Goal: Unclear

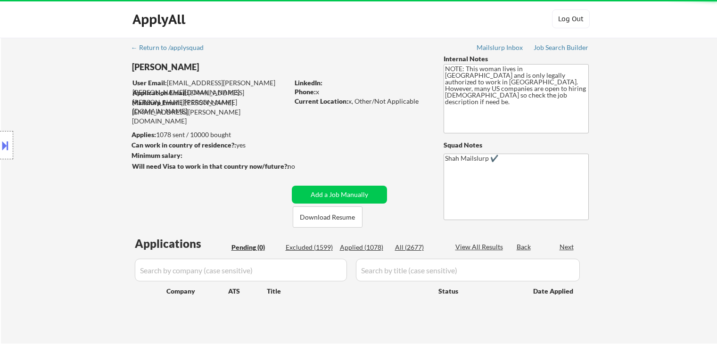
scroll to position [141, 0]
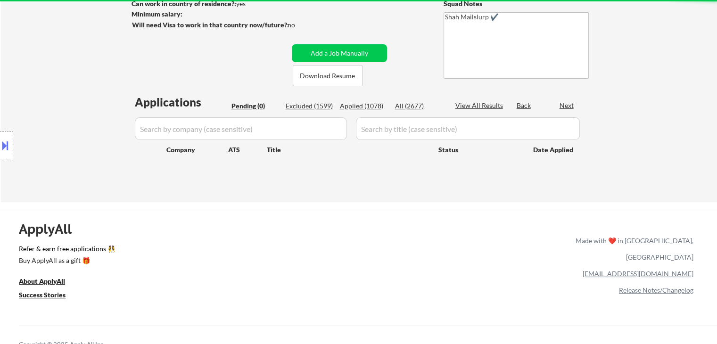
click at [164, 140] on div "Location Inclusions: [GEOGRAPHIC_DATA], [GEOGRAPHIC_DATA] [GEOGRAPHIC_DATA], [G…" at bounding box center [84, 145] width 169 height 175
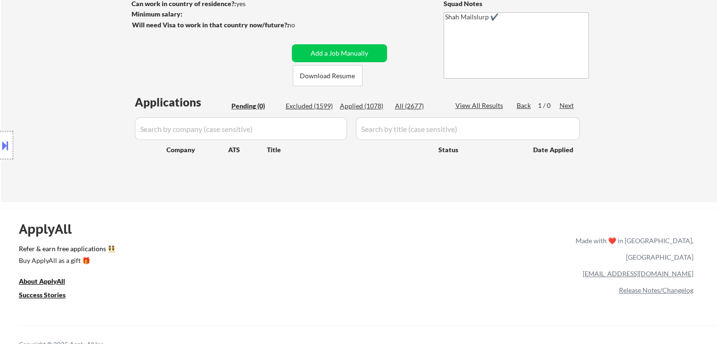
click at [106, 132] on div "Location Inclusions: [GEOGRAPHIC_DATA], [GEOGRAPHIC_DATA] [GEOGRAPHIC_DATA], [G…" at bounding box center [84, 145] width 169 height 175
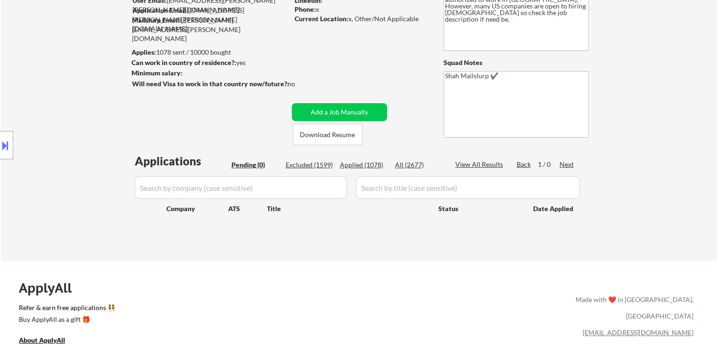
scroll to position [47, 0]
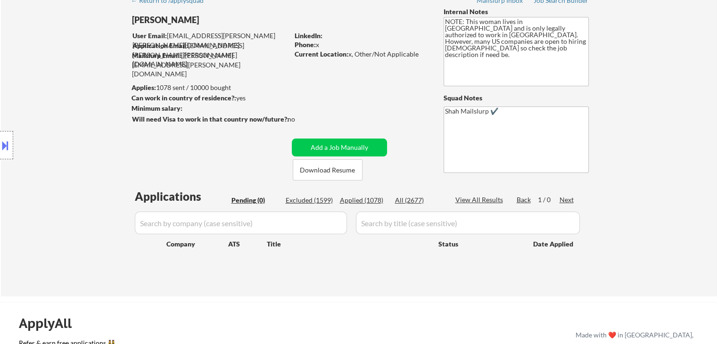
click at [97, 100] on div "Location Inclusions: [GEOGRAPHIC_DATA], [GEOGRAPHIC_DATA] [GEOGRAPHIC_DATA], [G…" at bounding box center [84, 145] width 169 height 175
click at [95, 102] on div "Location Inclusions: [GEOGRAPHIC_DATA], [GEOGRAPHIC_DATA] [GEOGRAPHIC_DATA], [G…" at bounding box center [84, 145] width 169 height 175
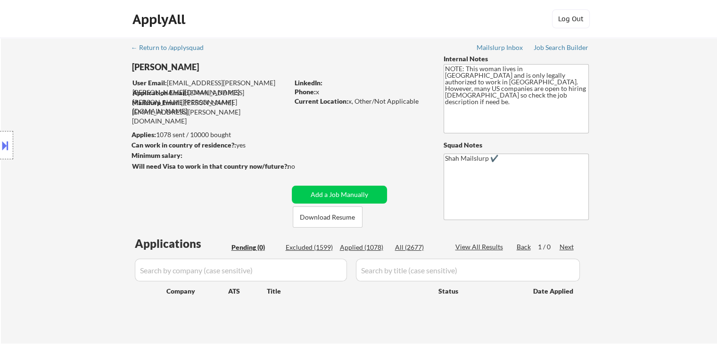
click at [96, 104] on div "Location Inclusions: [GEOGRAPHIC_DATA], [GEOGRAPHIC_DATA] [GEOGRAPHIC_DATA], [G…" at bounding box center [84, 145] width 169 height 175
click at [98, 104] on div "Location Inclusions: [GEOGRAPHIC_DATA], [GEOGRAPHIC_DATA] [GEOGRAPHIC_DATA], [G…" at bounding box center [84, 145] width 169 height 175
click at [99, 105] on div "Location Inclusions: [GEOGRAPHIC_DATA], [GEOGRAPHIC_DATA] [GEOGRAPHIC_DATA], [G…" at bounding box center [84, 145] width 169 height 175
click at [98, 107] on div "Location Inclusions: [GEOGRAPHIC_DATA], [GEOGRAPHIC_DATA] [GEOGRAPHIC_DATA], [G…" at bounding box center [84, 145] width 169 height 175
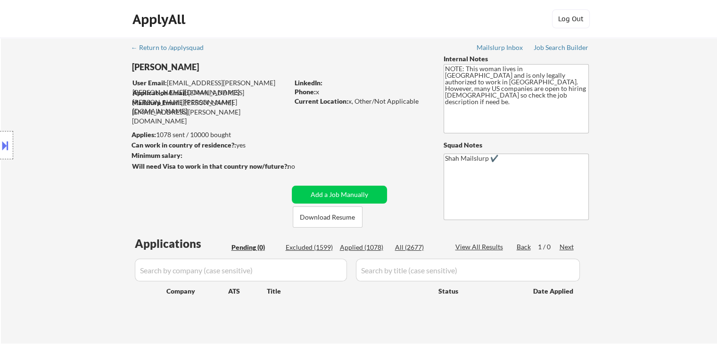
click at [98, 108] on div "Location Inclusions: [GEOGRAPHIC_DATA], [GEOGRAPHIC_DATA] [GEOGRAPHIC_DATA], [G…" at bounding box center [84, 145] width 169 height 175
select select ""pending""
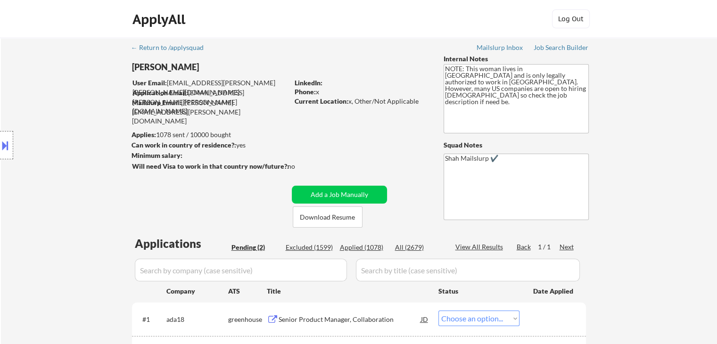
select select ""pending""
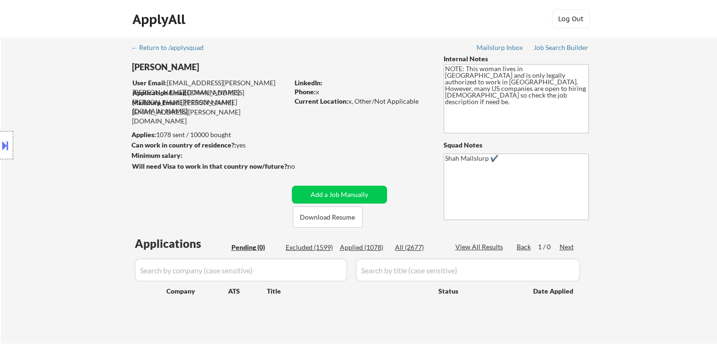
click at [44, 199] on div "Location Inclusions: [GEOGRAPHIC_DATA], [GEOGRAPHIC_DATA] [GEOGRAPHIC_DATA], [G…" at bounding box center [84, 145] width 169 height 175
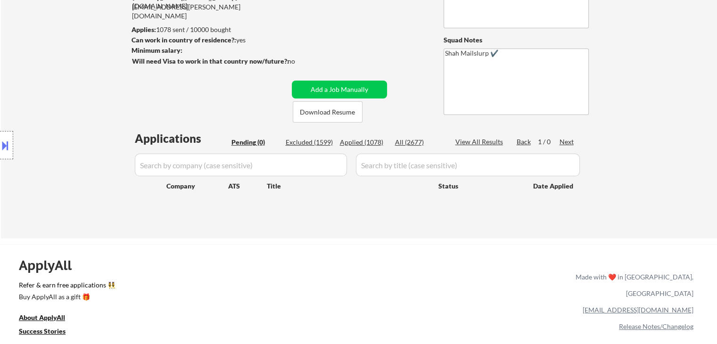
scroll to position [141, 0]
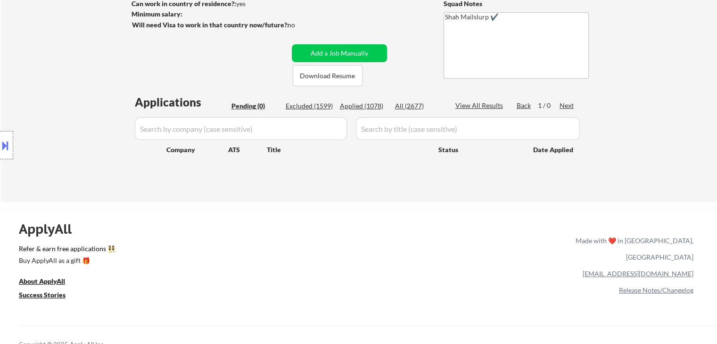
click at [81, 126] on div "Location Inclusions: [GEOGRAPHIC_DATA], [GEOGRAPHIC_DATA] [GEOGRAPHIC_DATA], [G…" at bounding box center [84, 145] width 169 height 175
click at [80, 126] on div "Location Inclusions: [GEOGRAPHIC_DATA], [GEOGRAPHIC_DATA] [GEOGRAPHIC_DATA], [G…" at bounding box center [84, 145] width 169 height 175
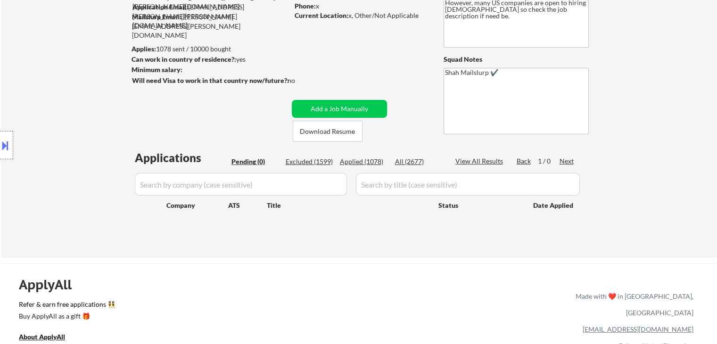
scroll to position [47, 0]
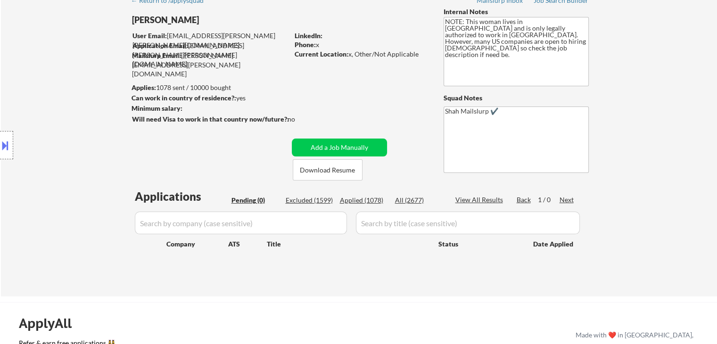
click at [80, 126] on div "Location Inclusions: [GEOGRAPHIC_DATA], [GEOGRAPHIC_DATA] [GEOGRAPHIC_DATA], [G…" at bounding box center [84, 145] width 169 height 175
click at [58, 120] on div "Location Inclusions: [GEOGRAPHIC_DATA], [GEOGRAPHIC_DATA] [GEOGRAPHIC_DATA], [G…" at bounding box center [84, 145] width 169 height 175
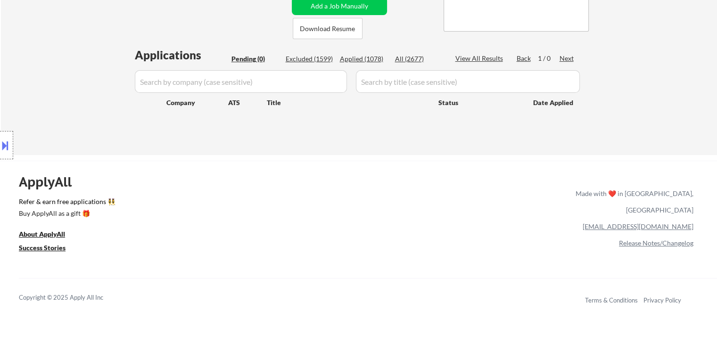
click at [64, 135] on div "Location Inclusions: [GEOGRAPHIC_DATA], [GEOGRAPHIC_DATA] [GEOGRAPHIC_DATA], [G…" at bounding box center [84, 145] width 169 height 175
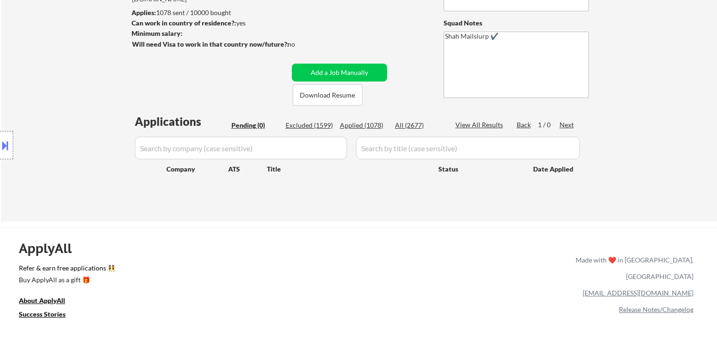
scroll to position [94, 0]
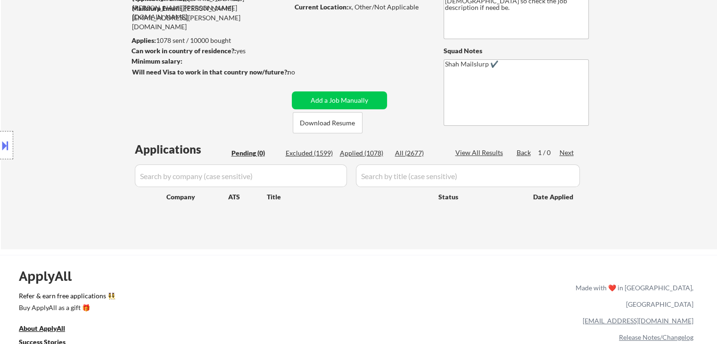
click at [65, 135] on div "Location Inclusions: [GEOGRAPHIC_DATA], [GEOGRAPHIC_DATA] [GEOGRAPHIC_DATA], [G…" at bounding box center [84, 145] width 169 height 175
click at [66, 135] on div "Location Inclusions: [GEOGRAPHIC_DATA], [GEOGRAPHIC_DATA] [GEOGRAPHIC_DATA], [G…" at bounding box center [84, 145] width 169 height 175
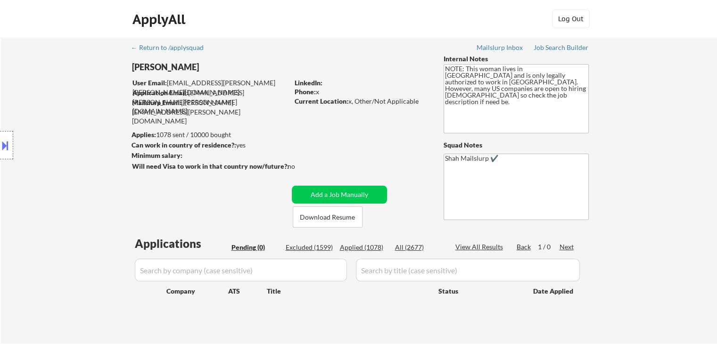
click at [66, 136] on div "Location Inclusions: [GEOGRAPHIC_DATA], [GEOGRAPHIC_DATA] [GEOGRAPHIC_DATA], [G…" at bounding box center [84, 145] width 169 height 175
click at [66, 137] on div "Location Inclusions: [GEOGRAPHIC_DATA], [GEOGRAPHIC_DATA] [GEOGRAPHIC_DATA], [G…" at bounding box center [84, 145] width 169 height 175
click at [67, 137] on div "Location Inclusions: [GEOGRAPHIC_DATA], [GEOGRAPHIC_DATA] [GEOGRAPHIC_DATA], [G…" at bounding box center [84, 145] width 169 height 175
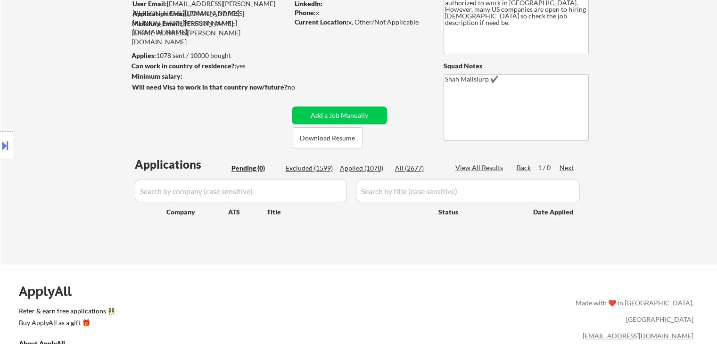
scroll to position [94, 0]
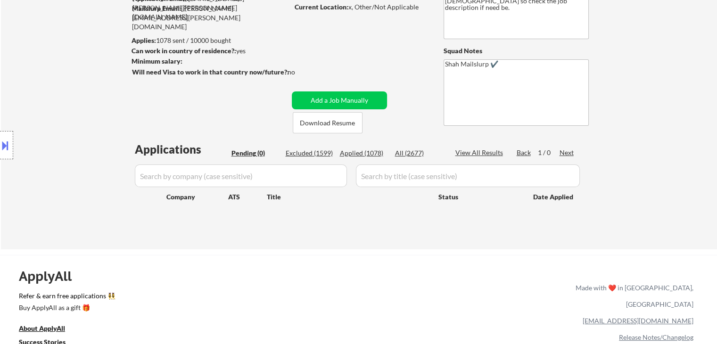
click at [91, 120] on div "Location Inclusions: [GEOGRAPHIC_DATA], [GEOGRAPHIC_DATA] [GEOGRAPHIC_DATA], [G…" at bounding box center [84, 145] width 169 height 175
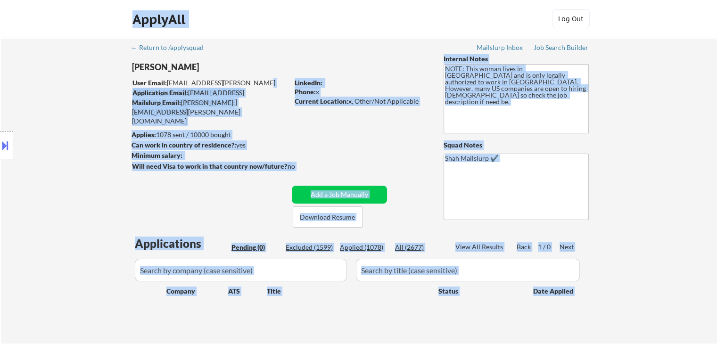
drag, startPoint x: 166, startPoint y: 82, endPoint x: 246, endPoint y: 80, distance: 80.6
click at [246, 80] on body "← Return to /applysquad Mailslurp Inbox Job Search Builder [PERSON_NAME] User E…" at bounding box center [358, 172] width 717 height 344
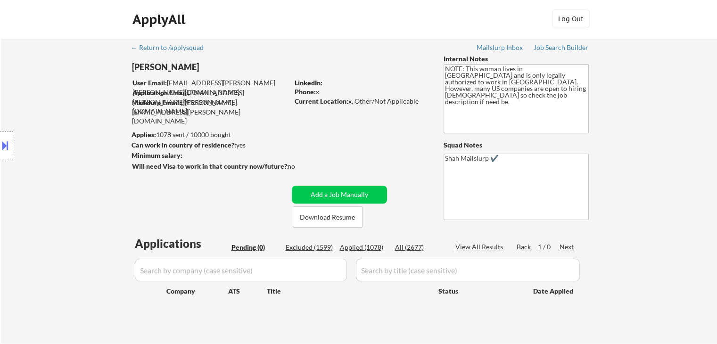
click at [268, 73] on div "[PERSON_NAME]" at bounding box center [229, 69] width 194 height 17
click at [284, 16] on div "ApplyAll Log In Sign Up Log Out" at bounding box center [358, 21] width 471 height 24
click at [43, 27] on div "ApplyAll Log In Sign Up Log Out" at bounding box center [358, 19] width 717 height 38
drag, startPoint x: 42, startPoint y: 106, endPoint x: 49, endPoint y: 108, distance: 7.0
click at [45, 106] on div "Location Inclusions: [GEOGRAPHIC_DATA], [GEOGRAPHIC_DATA] [GEOGRAPHIC_DATA], [G…" at bounding box center [84, 145] width 169 height 175
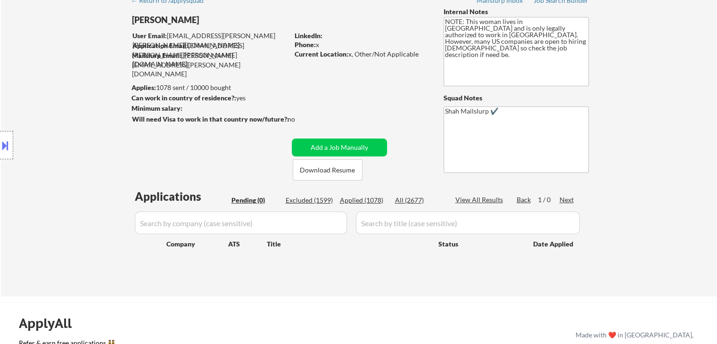
click at [66, 110] on div "Location Inclusions: [GEOGRAPHIC_DATA], [GEOGRAPHIC_DATA] [GEOGRAPHIC_DATA], [G…" at bounding box center [84, 145] width 169 height 175
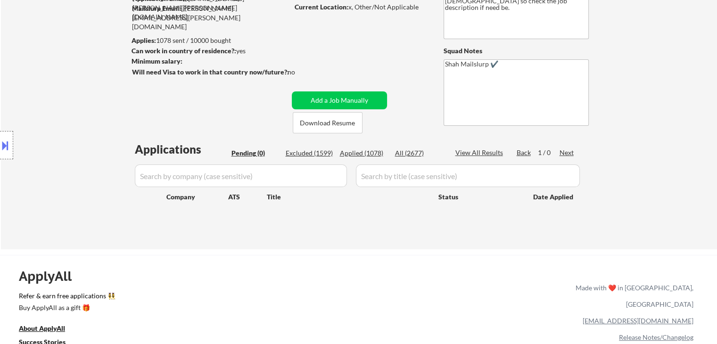
click at [53, 98] on div "Location Inclusions: [GEOGRAPHIC_DATA], [GEOGRAPHIC_DATA] [GEOGRAPHIC_DATA], [G…" at bounding box center [84, 145] width 169 height 175
click at [55, 98] on div "Location Inclusions: [GEOGRAPHIC_DATA], [GEOGRAPHIC_DATA] [GEOGRAPHIC_DATA], [G…" at bounding box center [84, 145] width 169 height 175
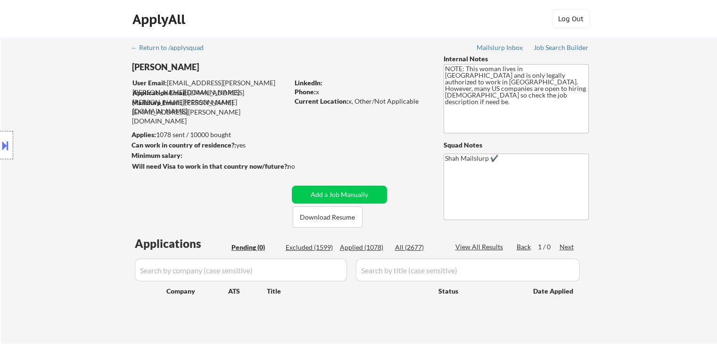
click at [87, 131] on div "Location Inclusions: [GEOGRAPHIC_DATA], [GEOGRAPHIC_DATA] [GEOGRAPHIC_DATA], [G…" at bounding box center [84, 145] width 169 height 175
